Goal: Obtain resource: Obtain resource

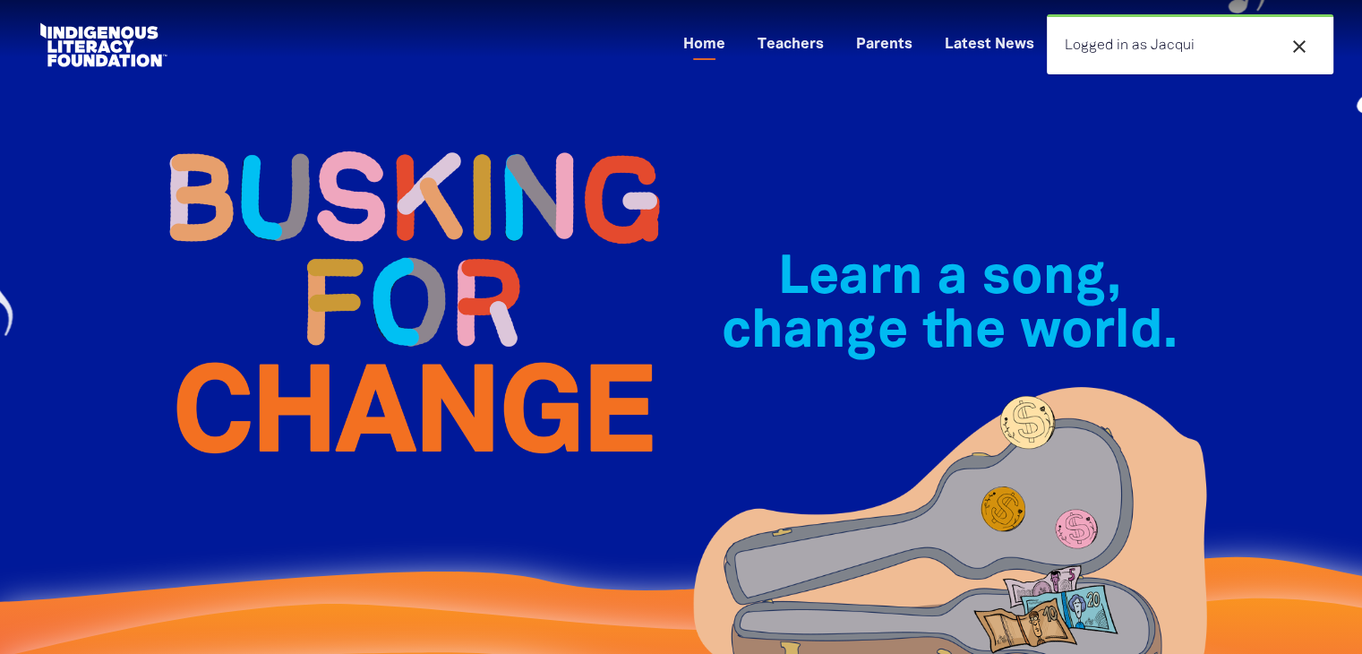
click at [1302, 40] on icon "close" at bounding box center [1299, 46] width 21 height 21
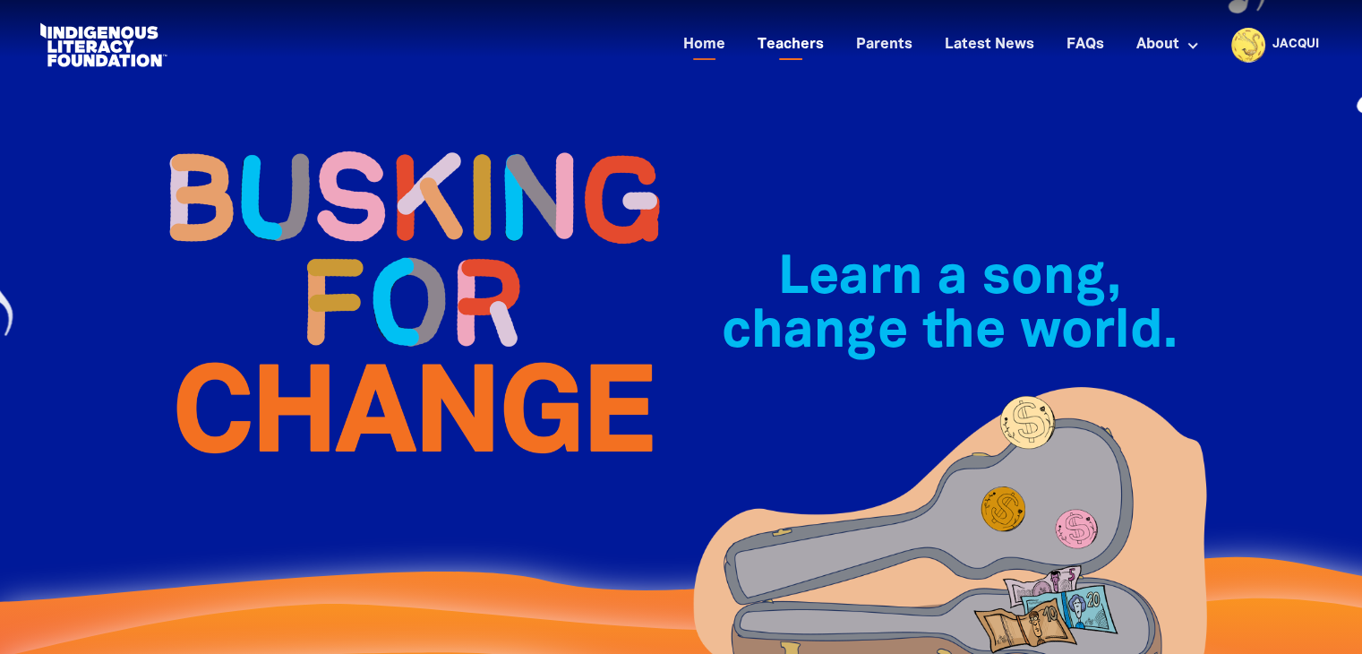
click at [828, 40] on link "Teachers" at bounding box center [791, 45] width 88 height 30
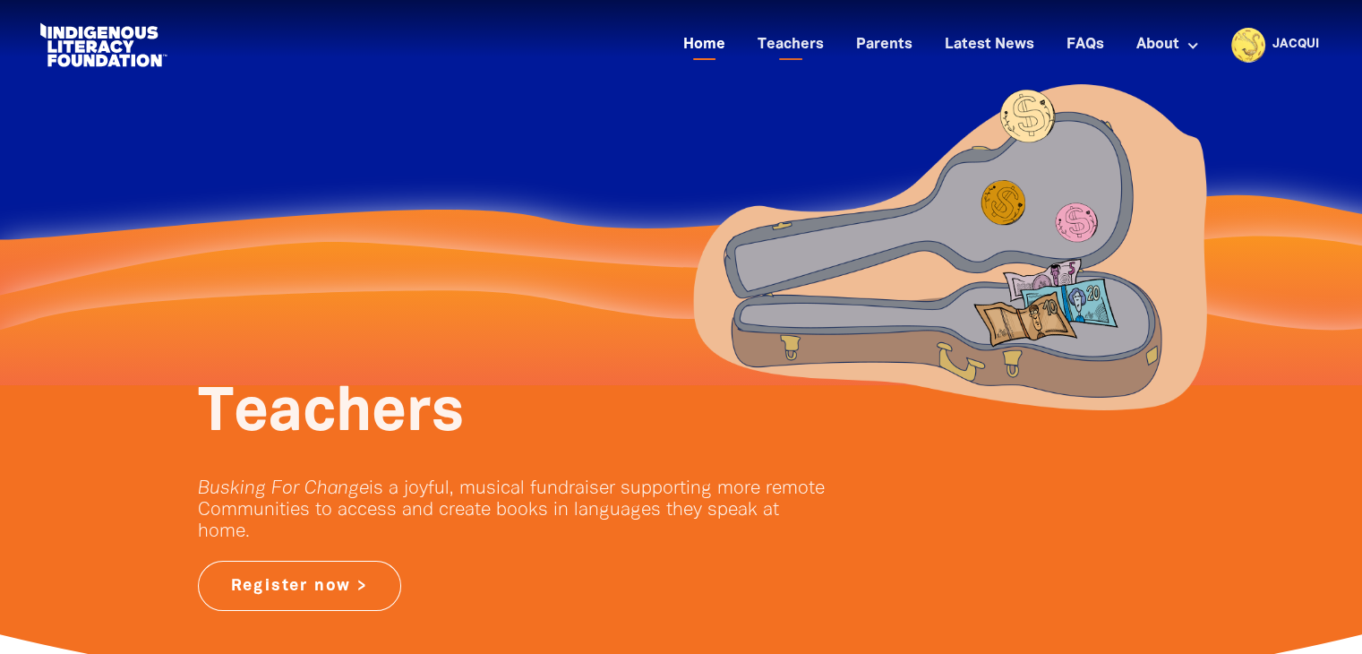
click at [706, 41] on link "Home" at bounding box center [705, 45] width 64 height 30
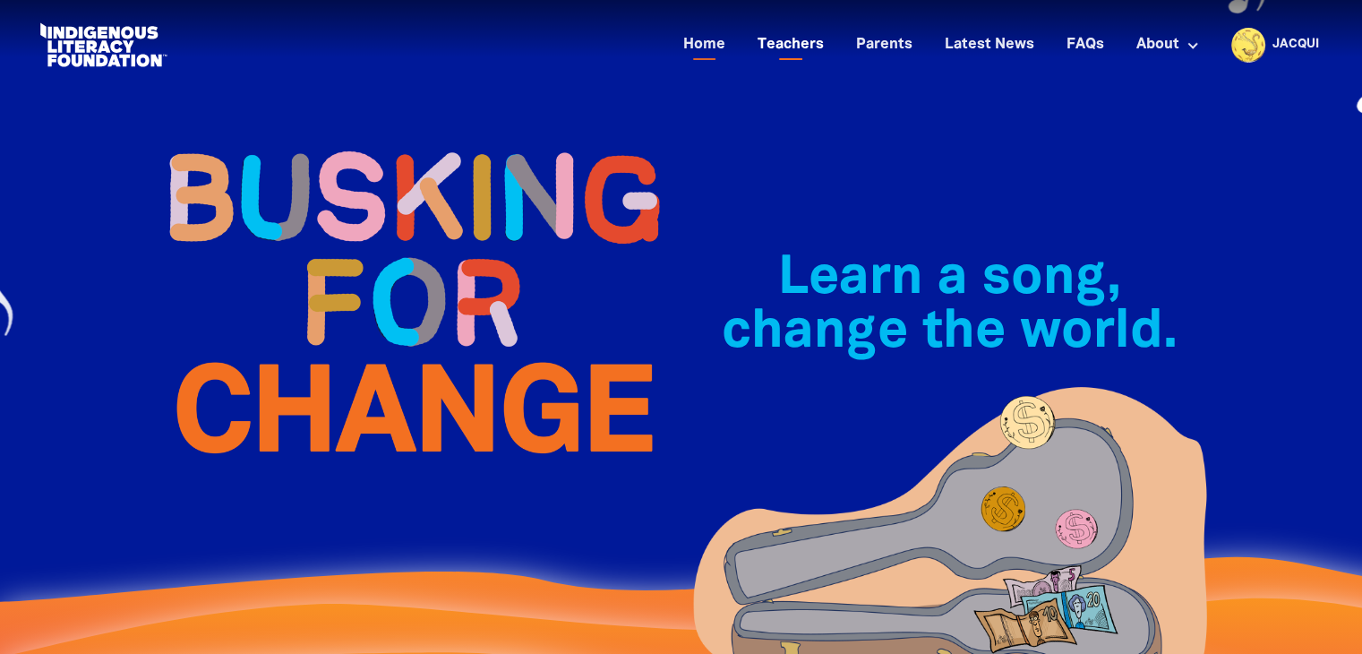
click at [807, 59] on link "Teachers" at bounding box center [791, 45] width 88 height 30
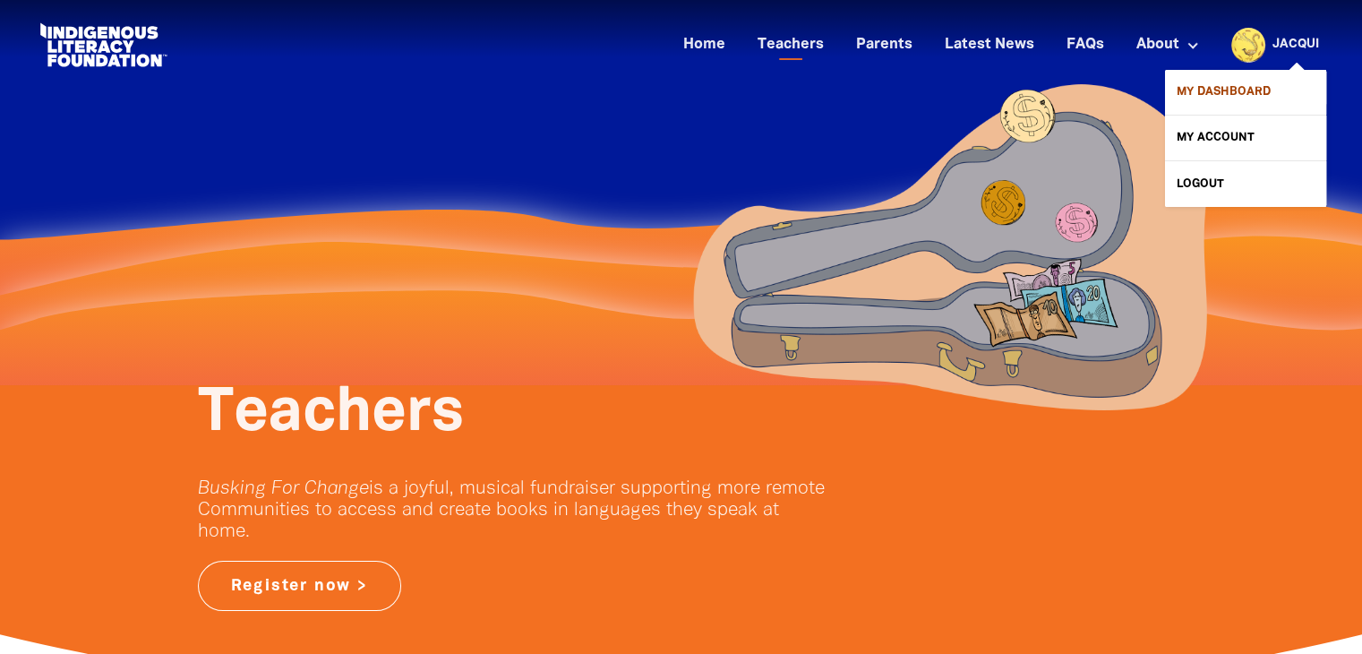
click at [1250, 94] on link "My Dashboard" at bounding box center [1245, 92] width 161 height 45
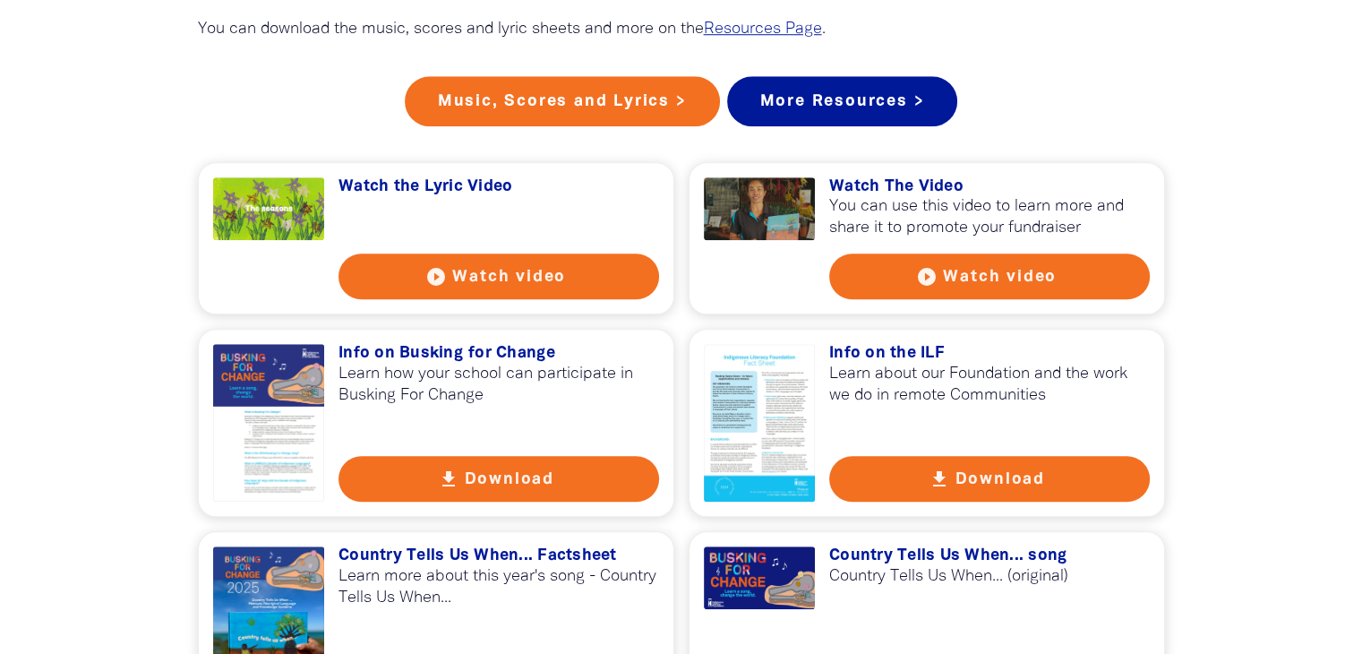
scroll to position [1612, 0]
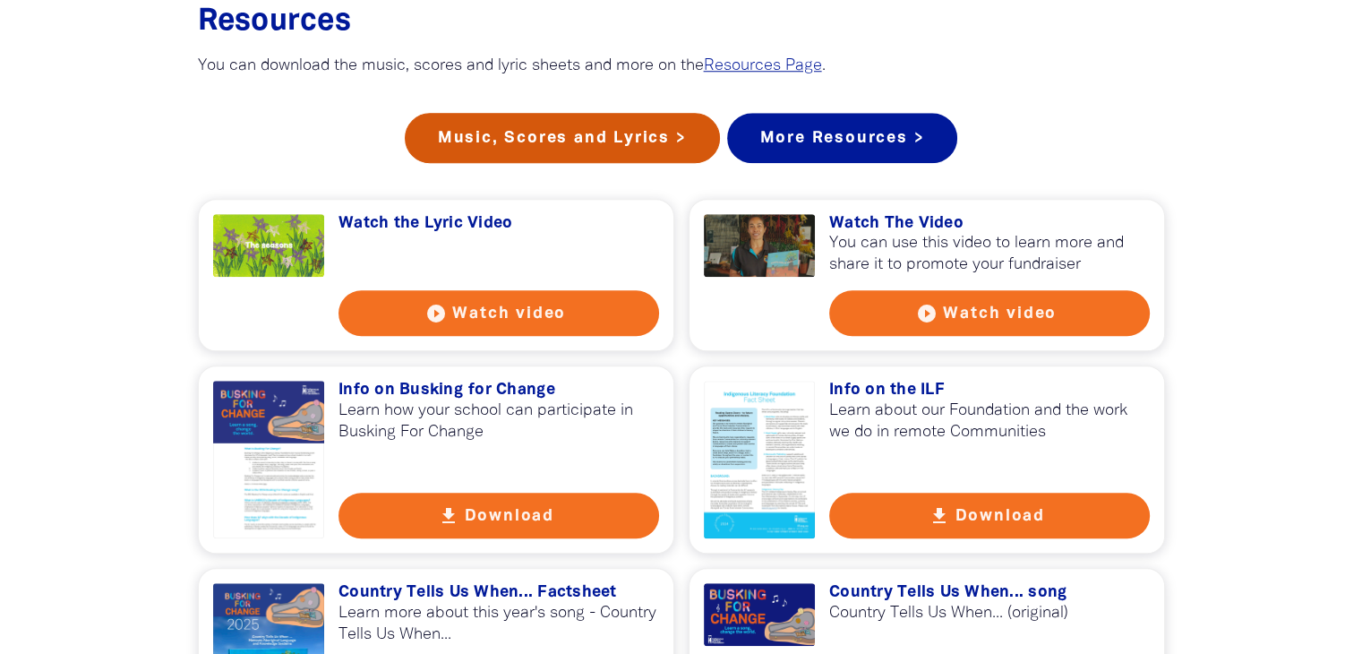
click at [564, 163] on link "Music, Scores and Lyrics >" at bounding box center [562, 138] width 315 height 50
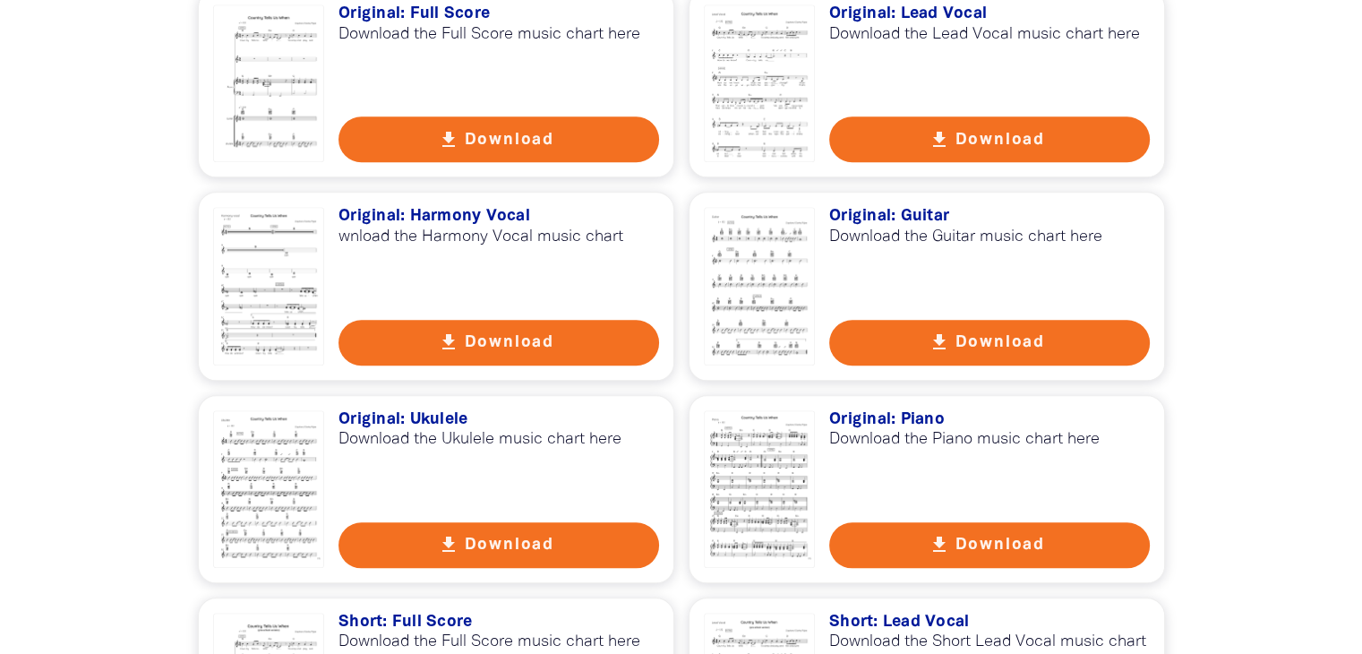
scroll to position [1791, 0]
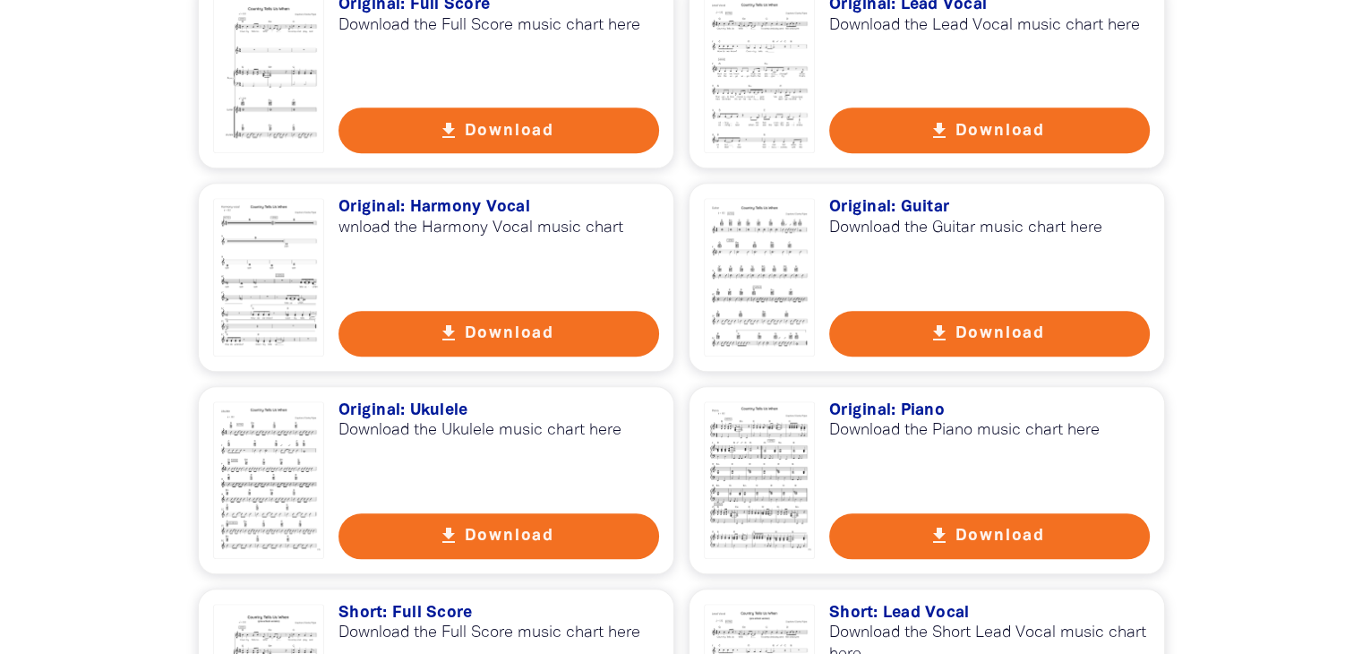
click at [241, 477] on div at bounding box center [269, 480] width 112 height 158
